Goal: Task Accomplishment & Management: Use online tool/utility

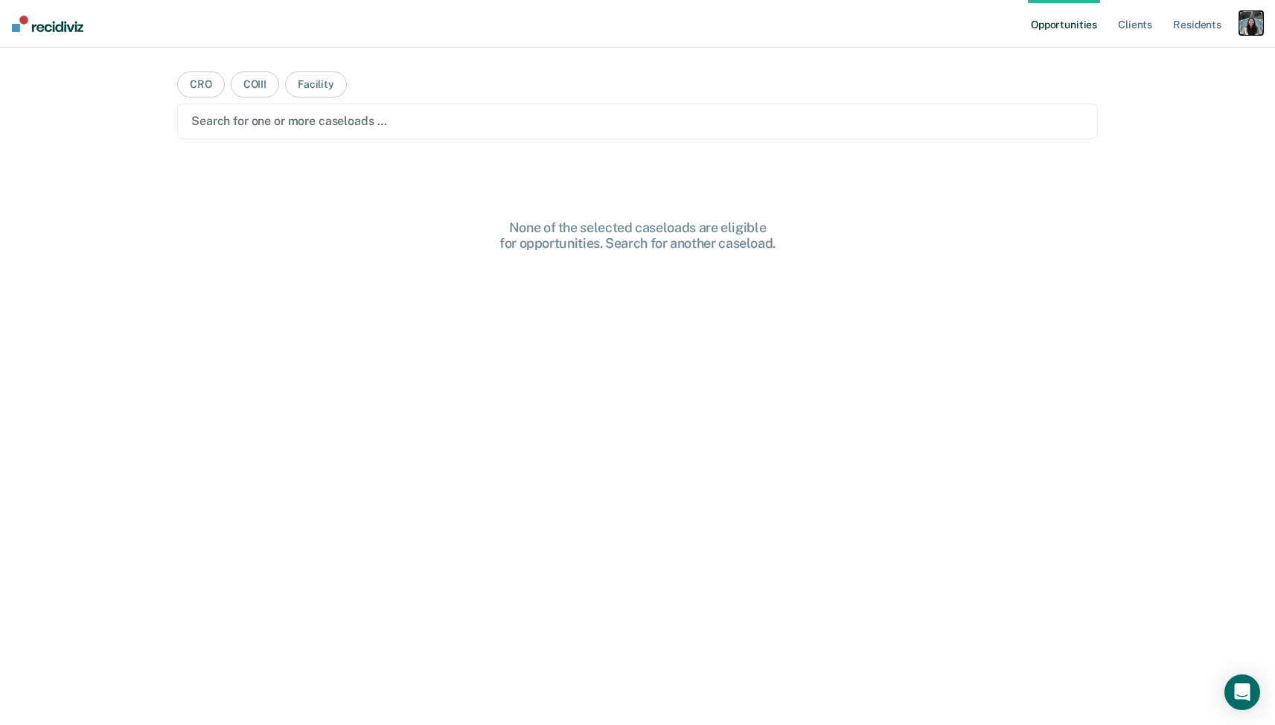
click at [1246, 28] on div "button" at bounding box center [1251, 23] width 24 height 24
click at [1139, 69] on div "Profile How it works Log Out" at bounding box center [1191, 78] width 144 height 73
click at [1142, 62] on link "Profile" at bounding box center [1191, 60] width 120 height 13
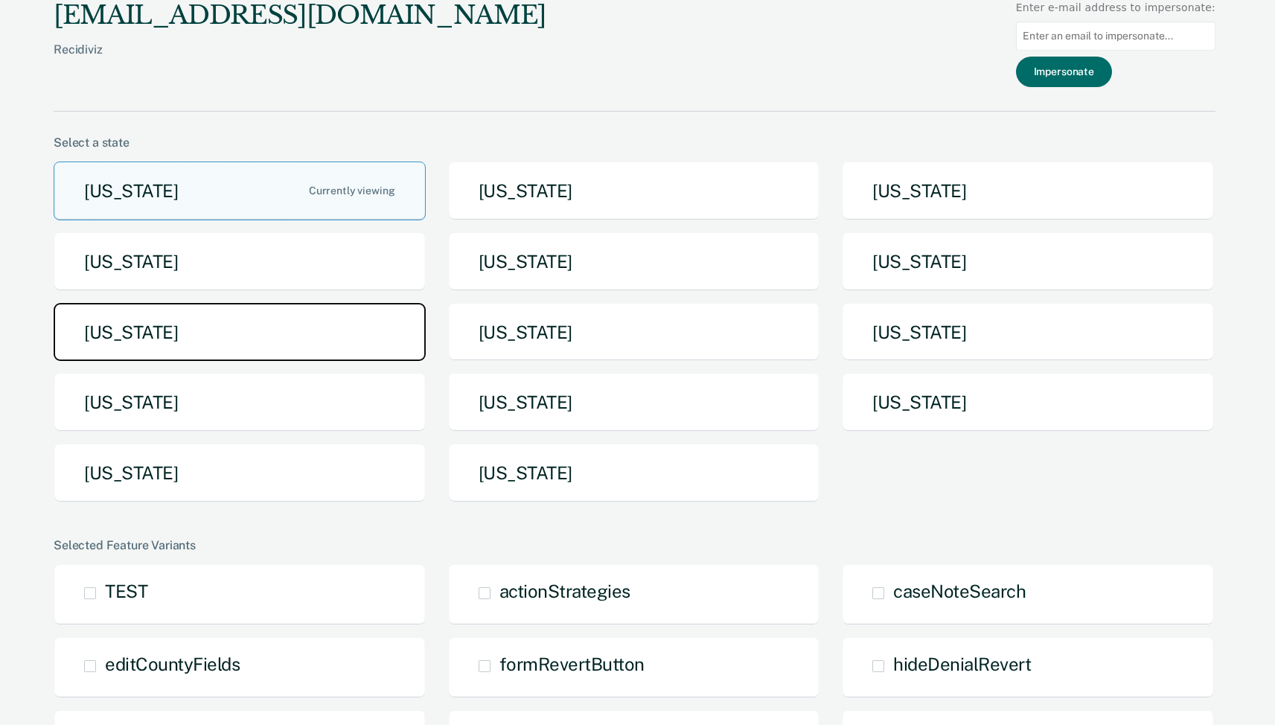
click at [340, 341] on button "[US_STATE]" at bounding box center [240, 332] width 372 height 59
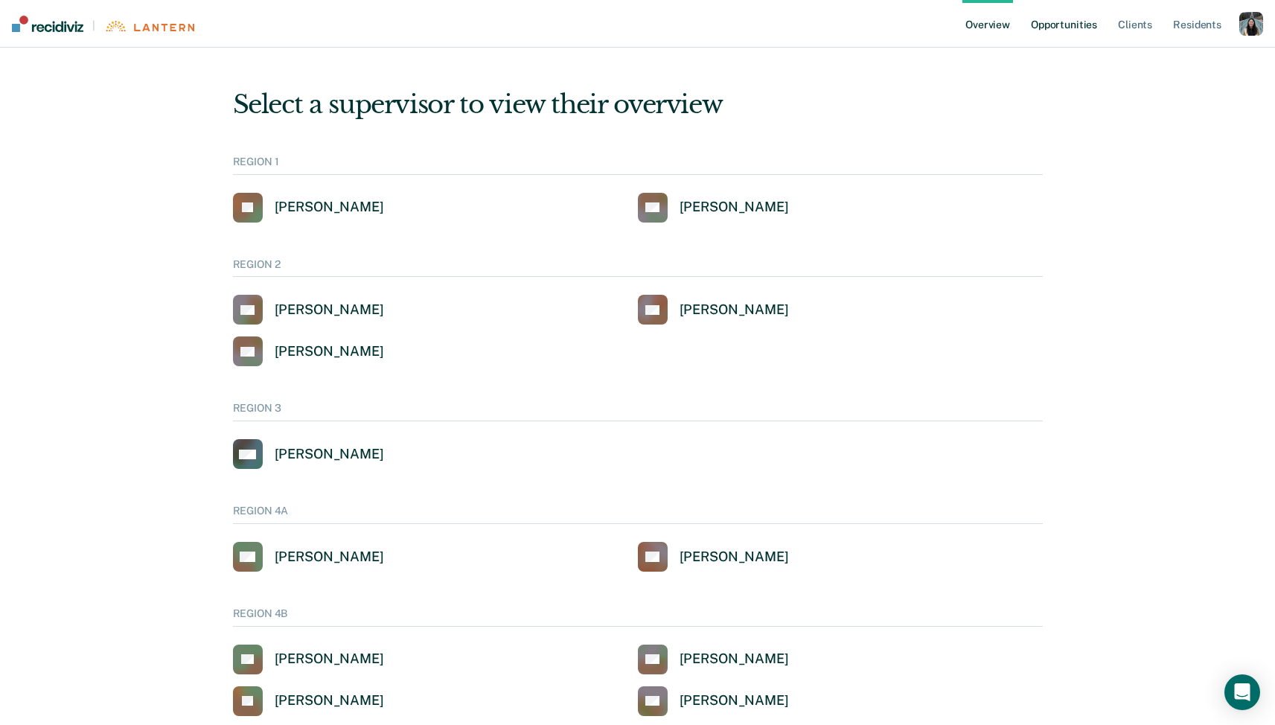
click at [1049, 24] on link "Opportunities" at bounding box center [1064, 24] width 72 height 48
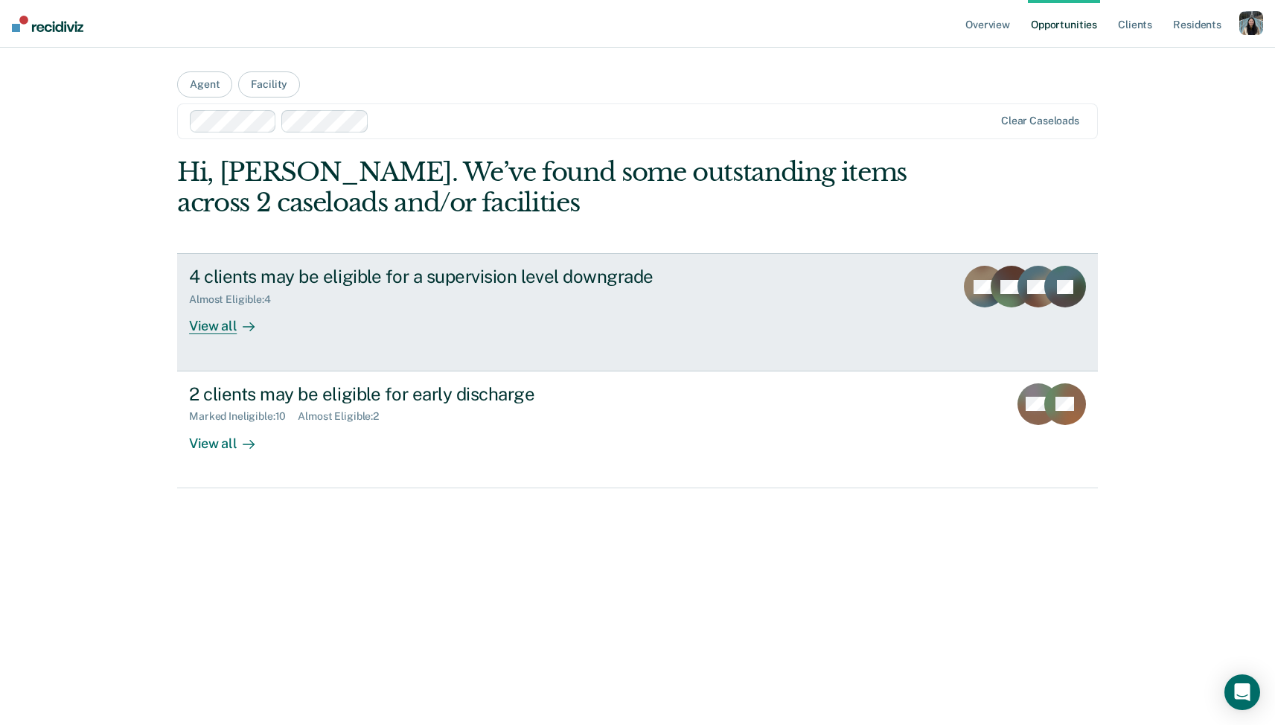
click at [328, 298] on div "Almost Eligible : 4" at bounding box center [450, 296] width 522 height 19
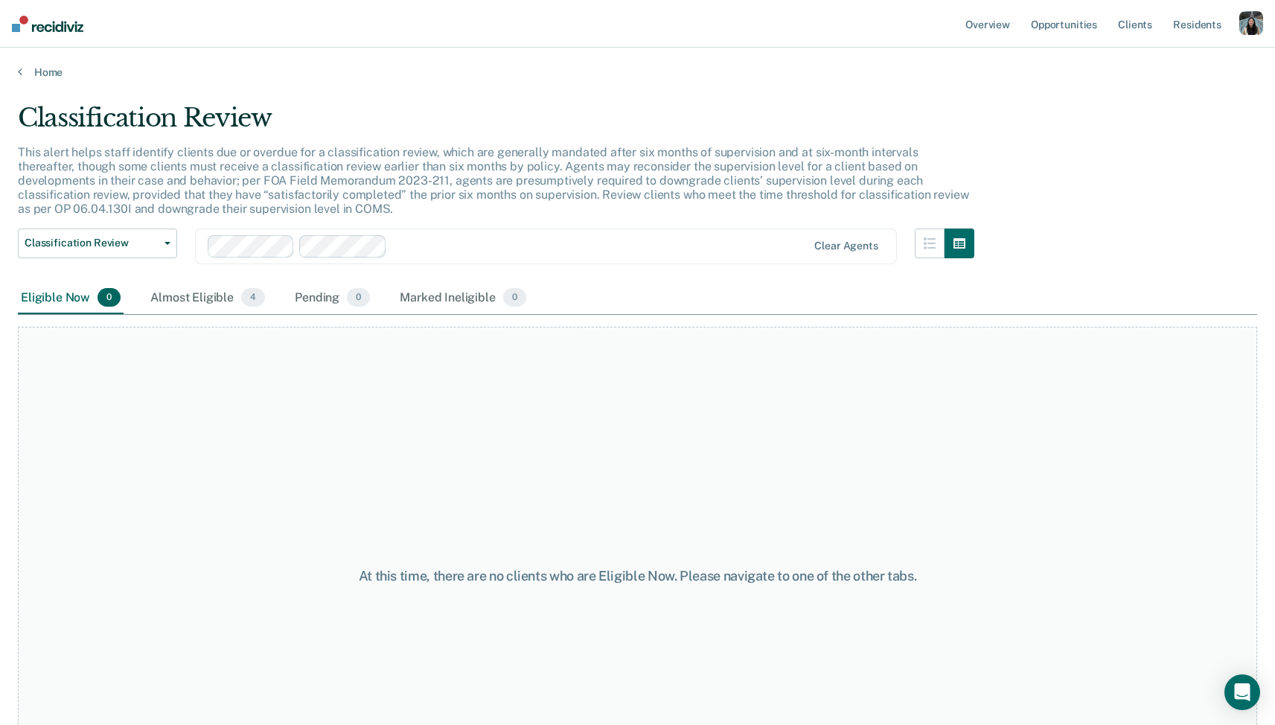
scroll to position [1, 0]
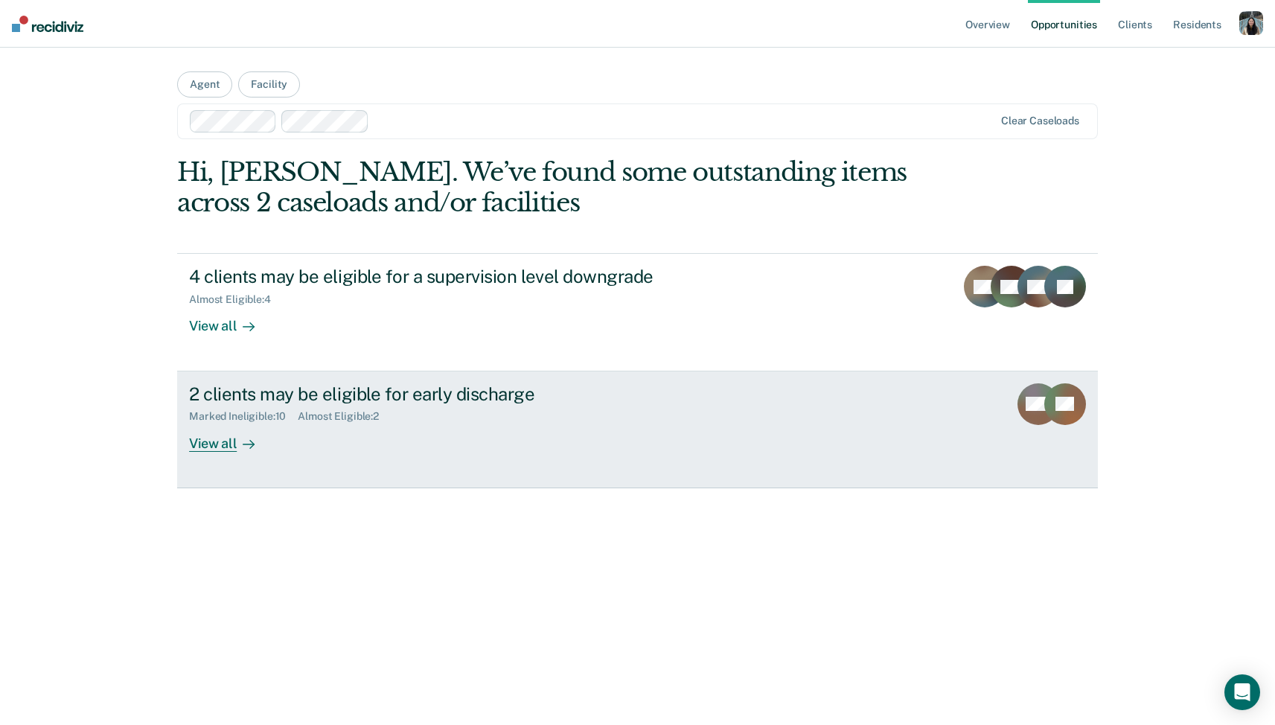
click at [319, 443] on div "2 clients may be eligible for early discharge Marked Ineligible : 10 Almost Eli…" at bounding box center [468, 417] width 558 height 68
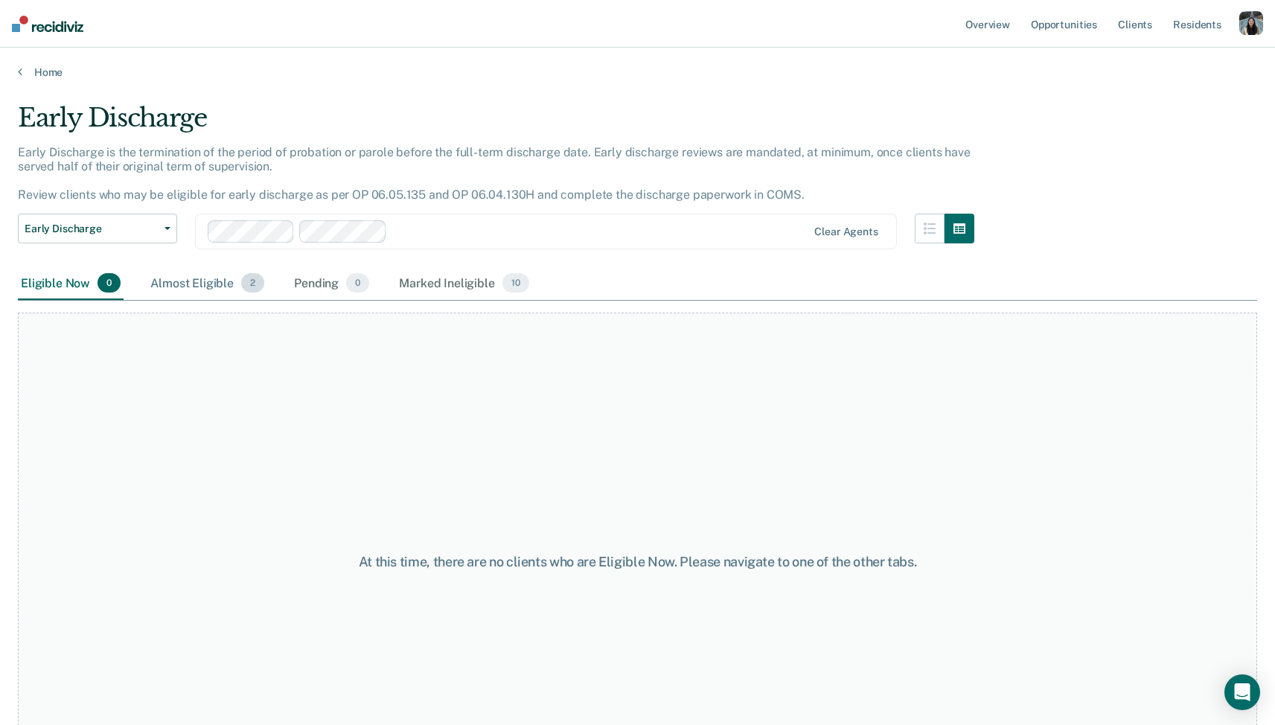
click at [169, 289] on div "Almost Eligible 2" at bounding box center [207, 283] width 120 height 33
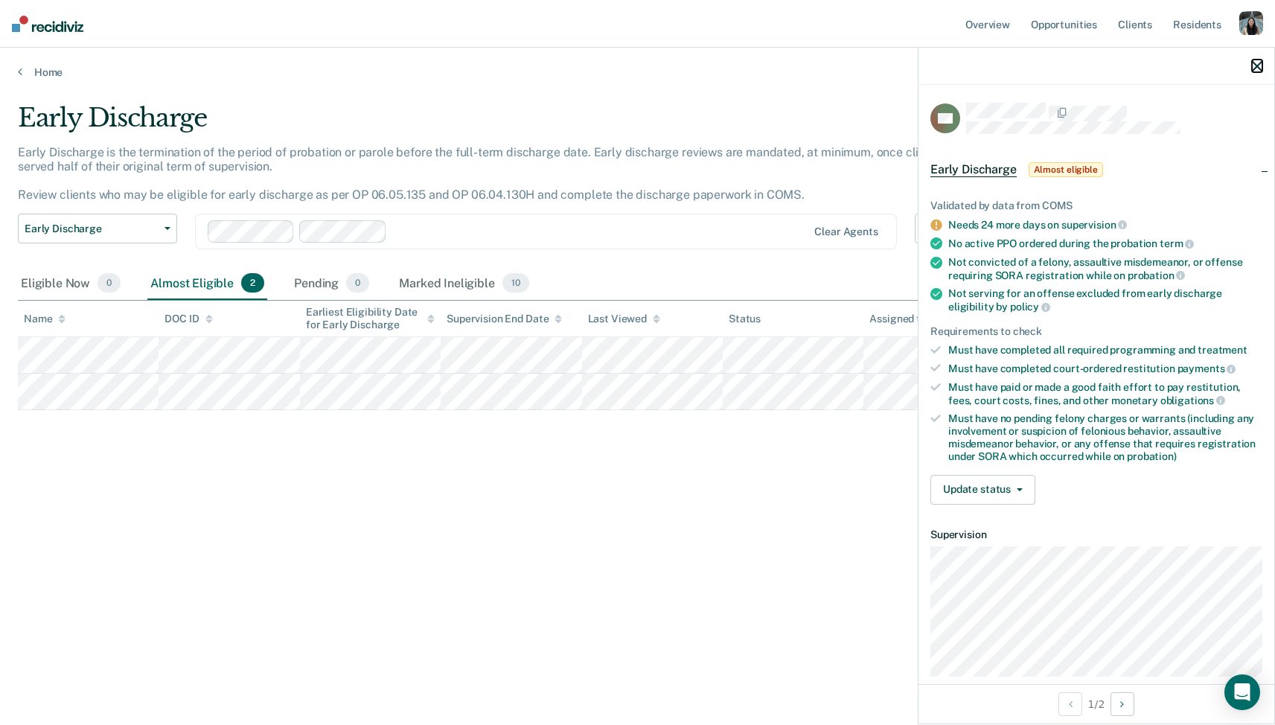
click at [1253, 60] on button "button" at bounding box center [1257, 66] width 10 height 13
